Goal: Information Seeking & Learning: Learn about a topic

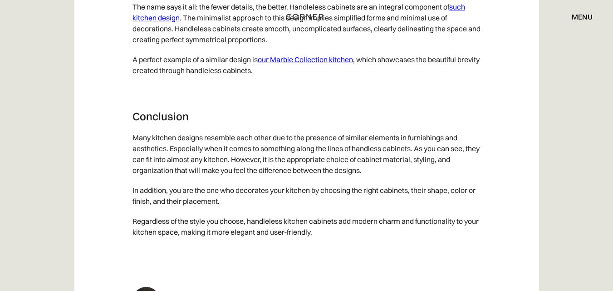
scroll to position [4724, 0]
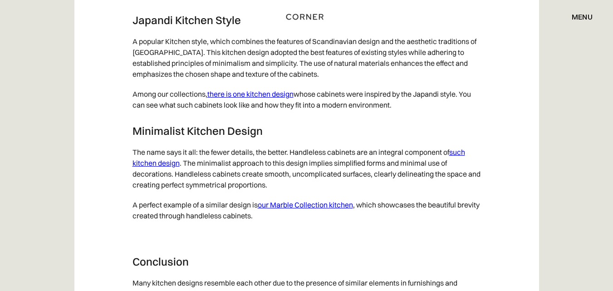
click at [465, 161] on link "such kitchen design" at bounding box center [298, 157] width 332 height 20
click at [455, 163] on link "such kitchen design" at bounding box center [298, 157] width 332 height 20
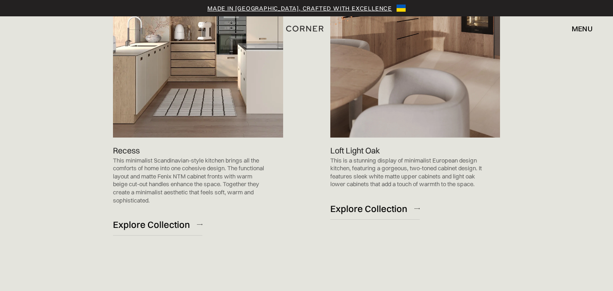
scroll to position [816, 0]
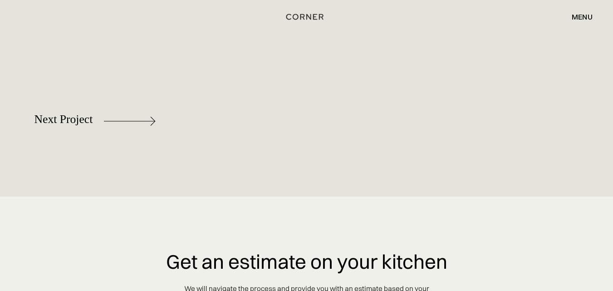
scroll to position [5078, 0]
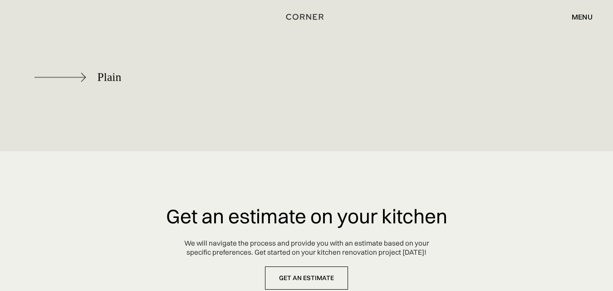
click at [110, 77] on div "Plain" at bounding box center [109, 77] width 24 height 13
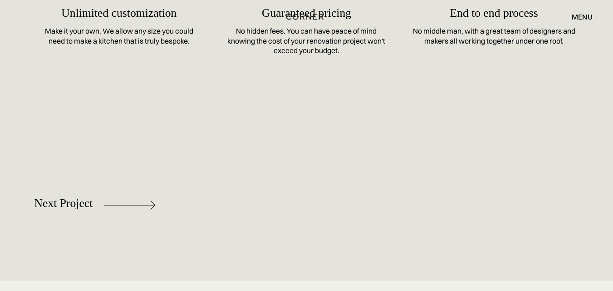
scroll to position [4217, 0]
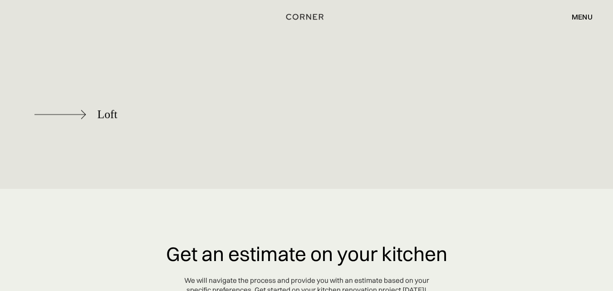
click at [115, 108] on div "Loft" at bounding box center [107, 114] width 20 height 13
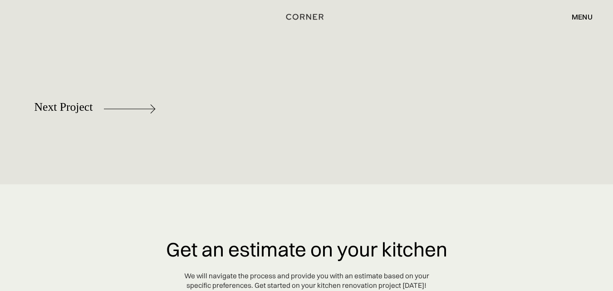
scroll to position [5078, 0]
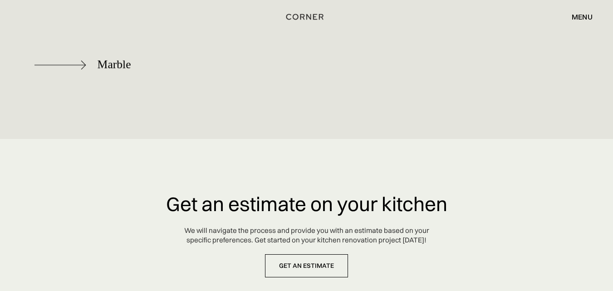
click at [103, 71] on div "Marble" at bounding box center [114, 64] width 34 height 13
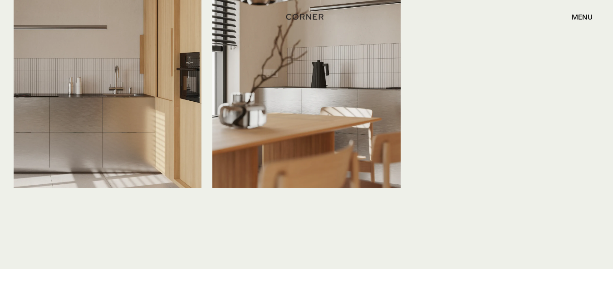
scroll to position [2267, 0]
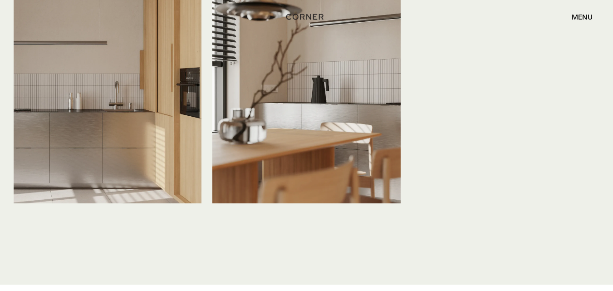
click at [75, 112] on img at bounding box center [108, 77] width 188 height 250
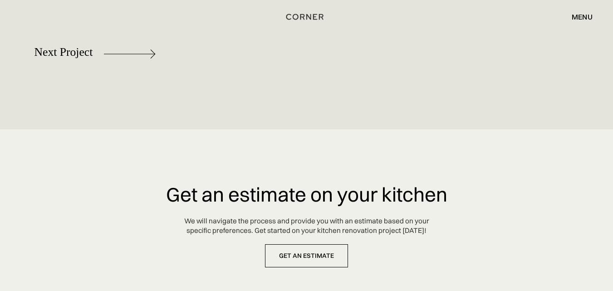
scroll to position [4262, 0]
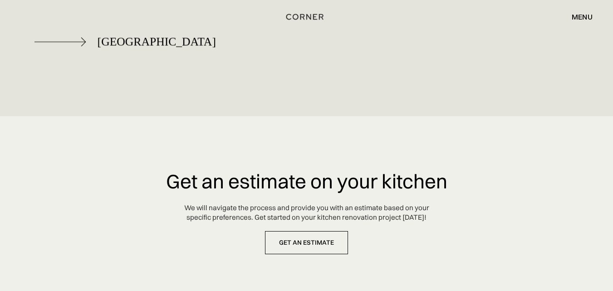
click at [108, 38] on div "[GEOGRAPHIC_DATA]" at bounding box center [156, 41] width 118 height 13
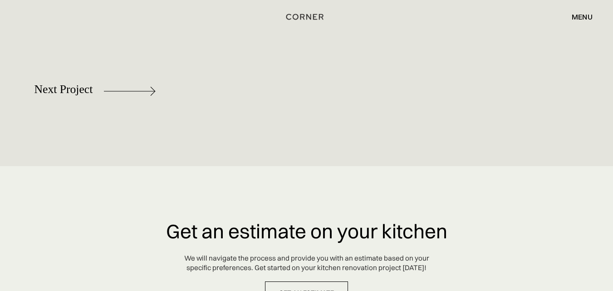
scroll to position [4212, 0]
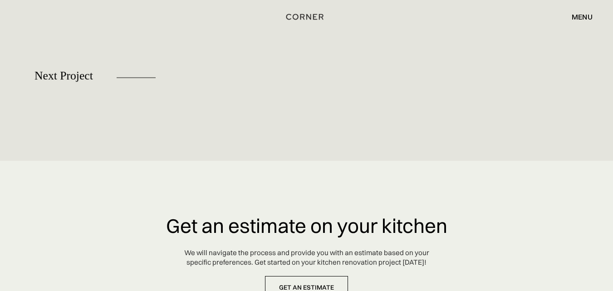
click at [130, 99] on div "Rebel" at bounding box center [95, 119] width 122 height 41
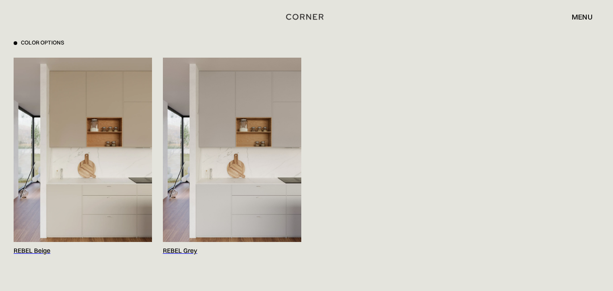
scroll to position [952, 0]
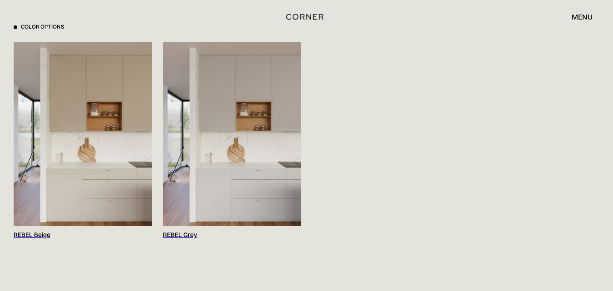
click at [583, 19] on div "menu" at bounding box center [581, 16] width 21 height 7
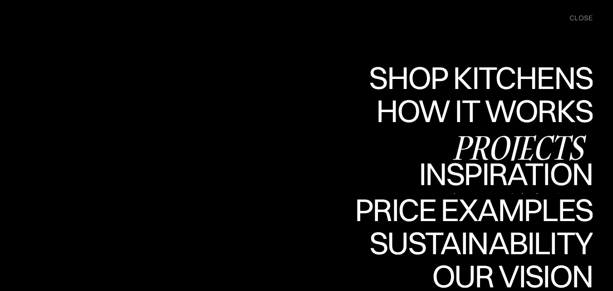
click at [511, 174] on link "Inspiration Inspiration" at bounding box center [499, 177] width 186 height 33
